Goal: Task Accomplishment & Management: Use online tool/utility

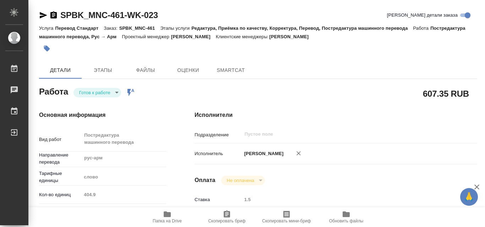
type textarea "x"
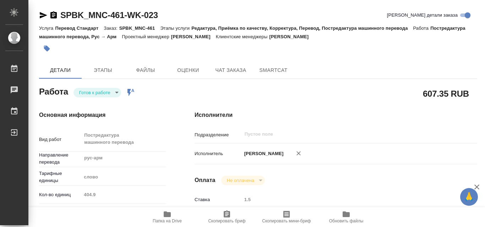
type textarea "x"
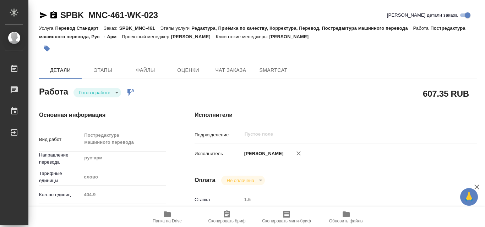
type textarea "x"
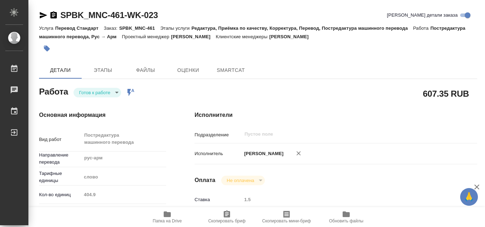
type textarea "x"
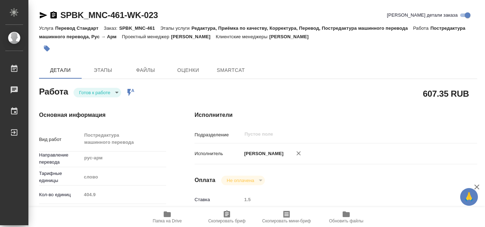
type textarea "x"
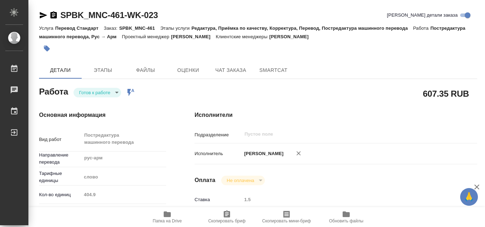
type textarea "x"
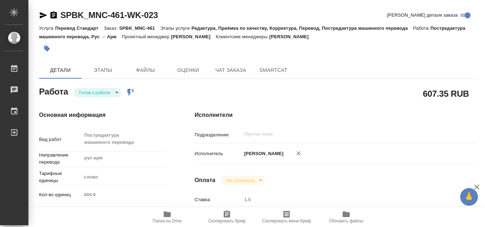
type textarea "x"
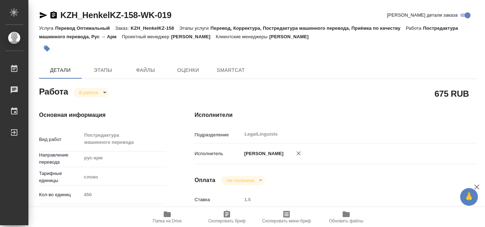
type textarea "x"
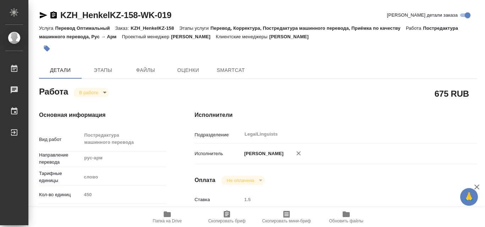
type textarea "x"
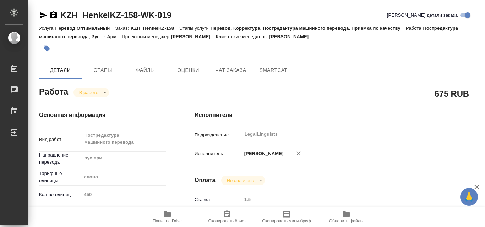
type textarea "x"
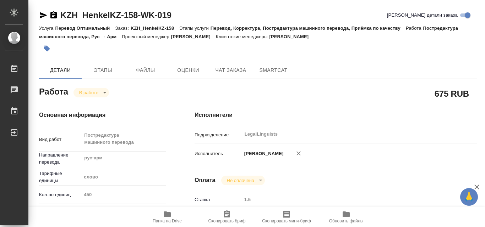
type textarea "x"
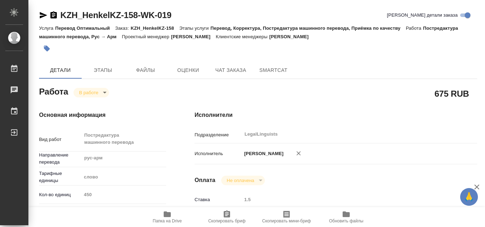
click at [380, 145] on div "Подразделение LegalLinguists ​" at bounding box center [335, 137] width 282 height 18
